Goal: Task Accomplishment & Management: Use online tool/utility

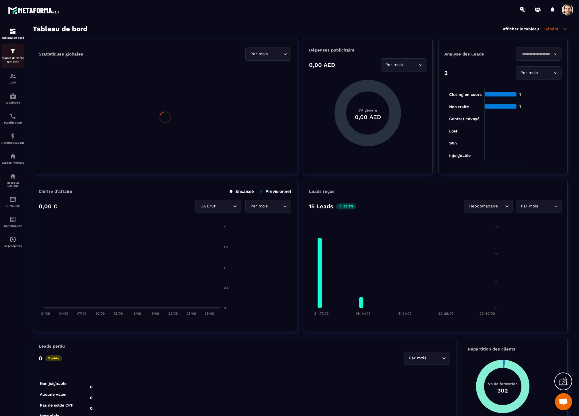
click at [13, 59] on p "Tunnel de vente Site web" at bounding box center [12, 60] width 23 height 8
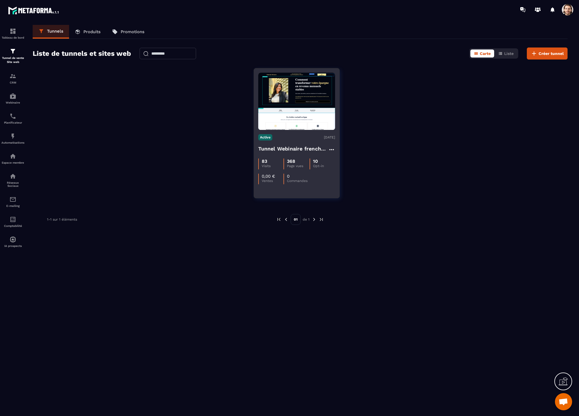
click at [288, 150] on h4 "Tunnel Webinaire frenchy partners" at bounding box center [293, 149] width 70 height 8
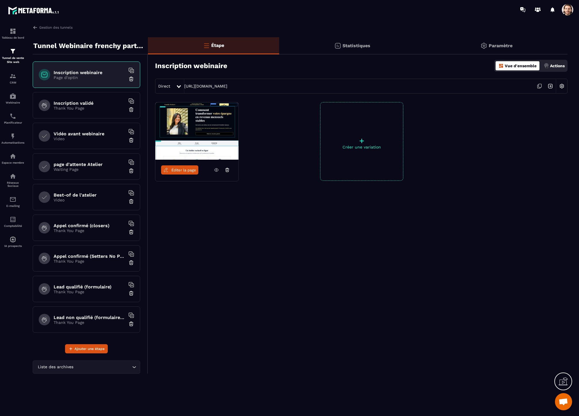
click at [190, 168] on span "Éditer la page" at bounding box center [183, 170] width 25 height 4
